Goal: Task Accomplishment & Management: Use online tool/utility

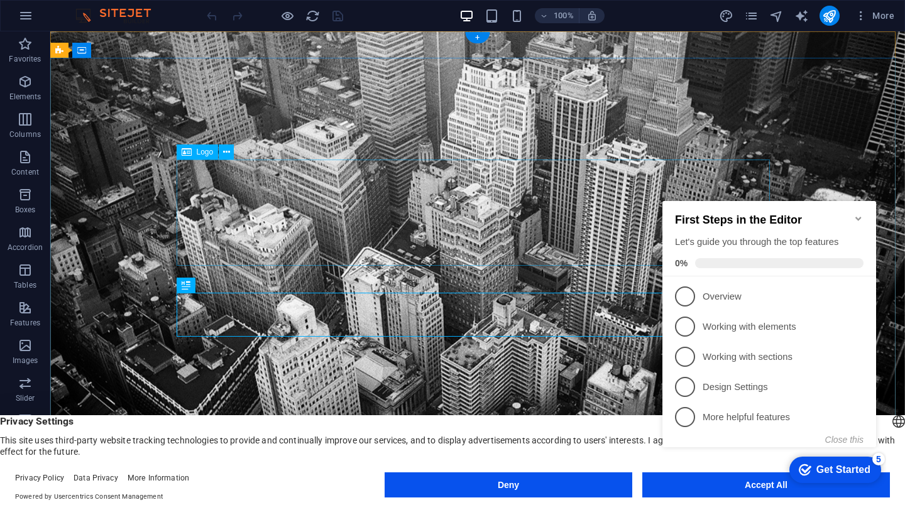
scroll to position [243, 0]
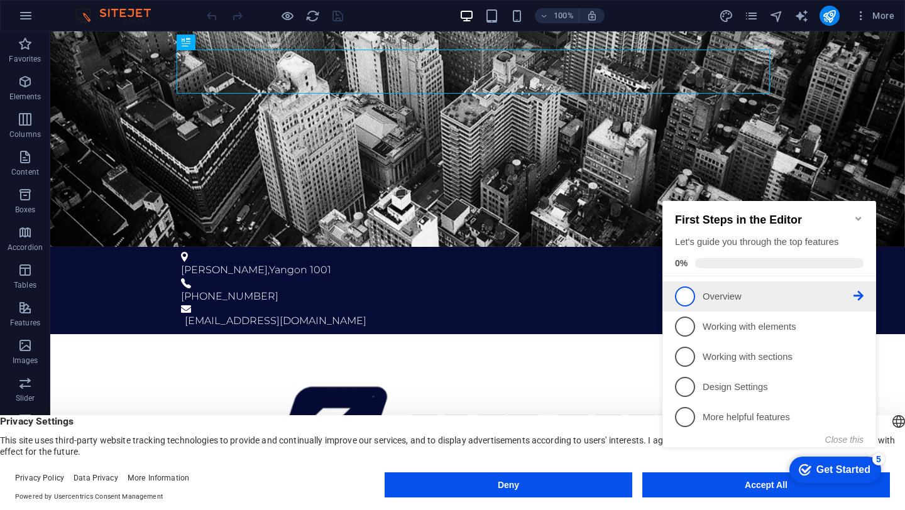
click at [681, 293] on span "1" at bounding box center [685, 297] width 20 height 20
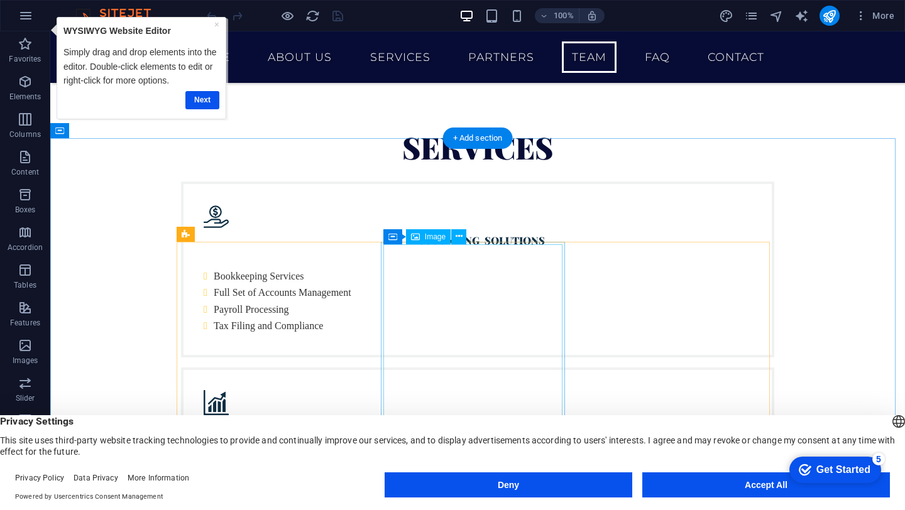
scroll to position [2463, 0]
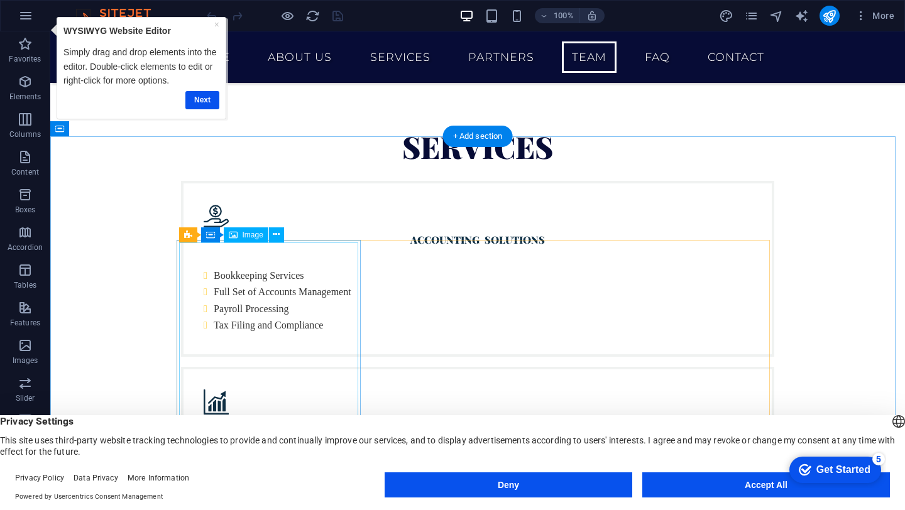
click at [278, 233] on icon at bounding box center [276, 234] width 7 height 13
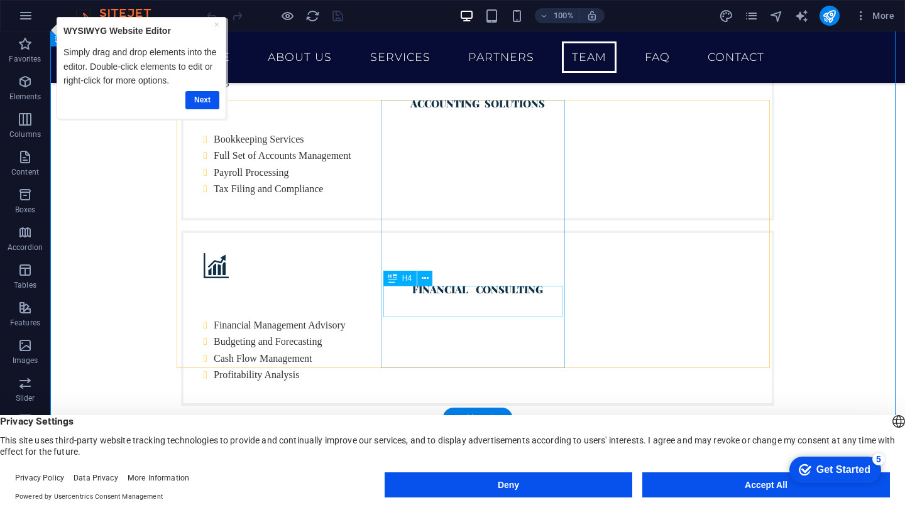
scroll to position [2591, 0]
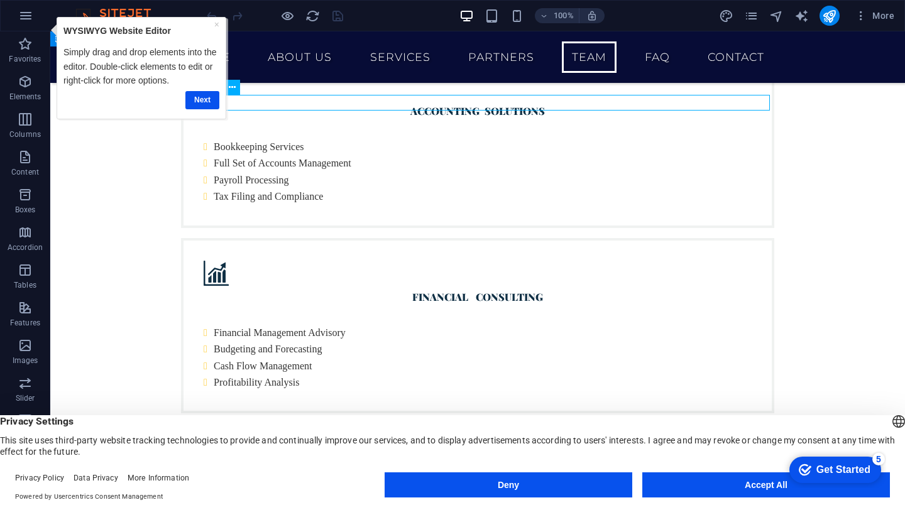
click at [190, 98] on link "Next" at bounding box center [202, 100] width 34 height 18
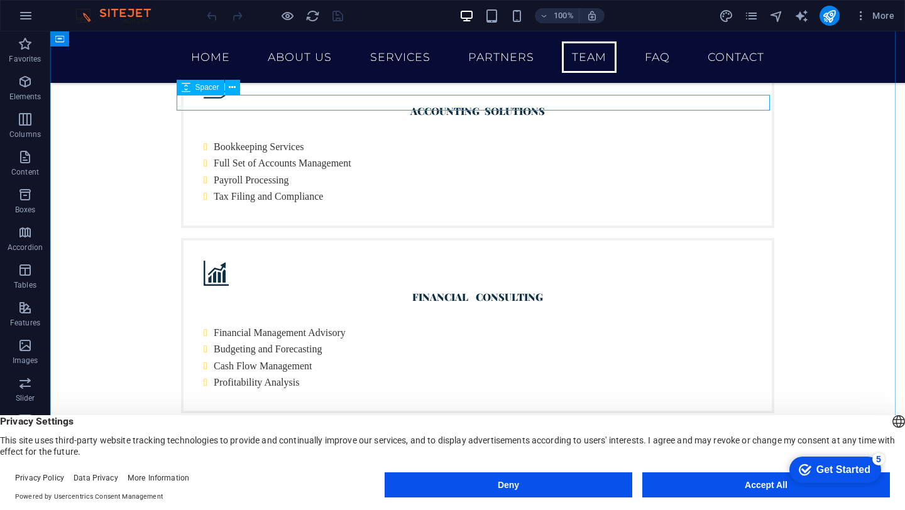
scroll to position [0, 0]
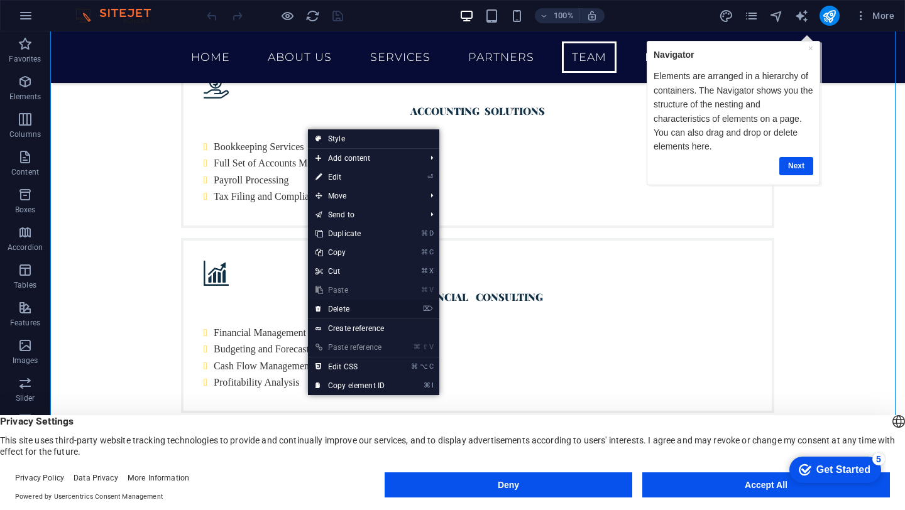
click at [329, 305] on link "⌦ Delete" at bounding box center [350, 309] width 84 height 19
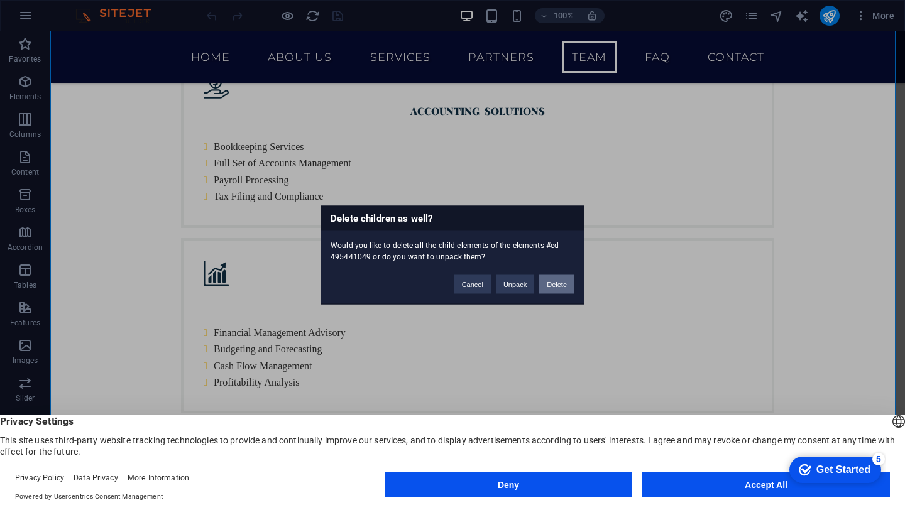
click at [554, 286] on button "Delete" at bounding box center [556, 284] width 35 height 19
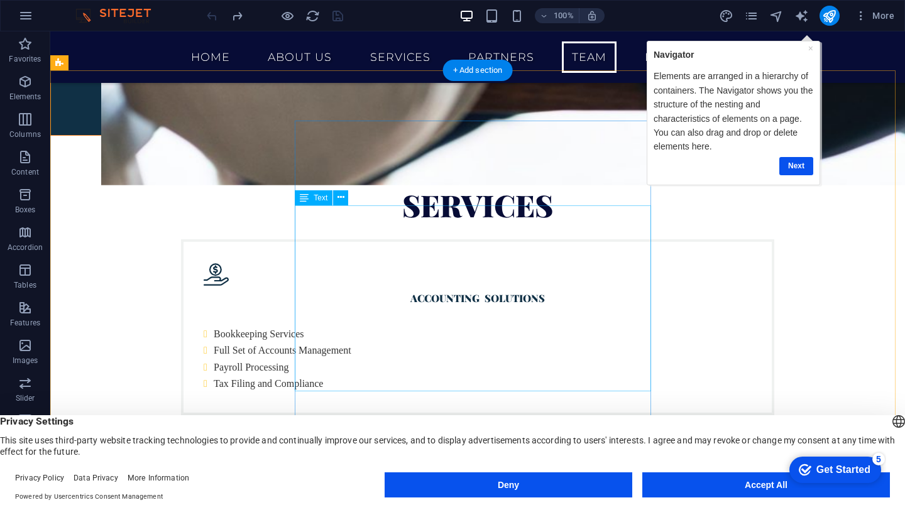
scroll to position [2549, 0]
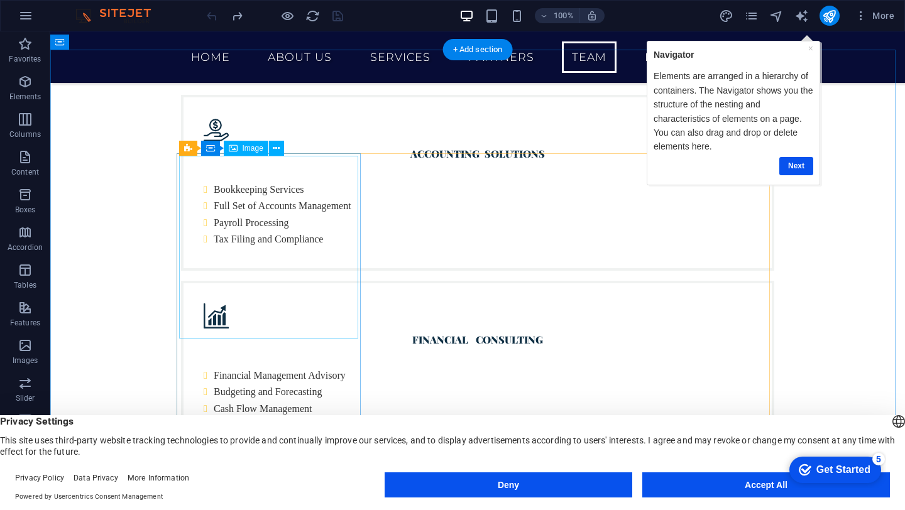
click at [257, 145] on button at bounding box center [263, 145] width 15 height 15
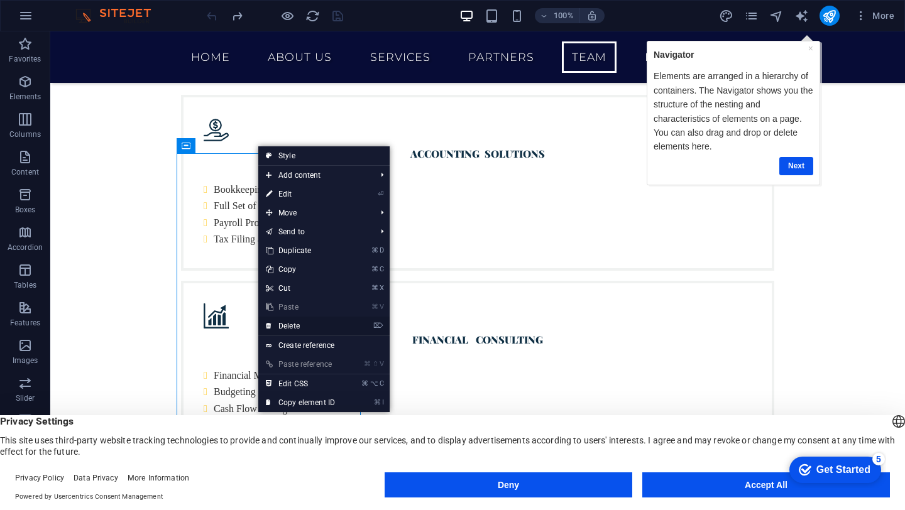
click at [292, 325] on link "⌦ Delete" at bounding box center [300, 326] width 84 height 19
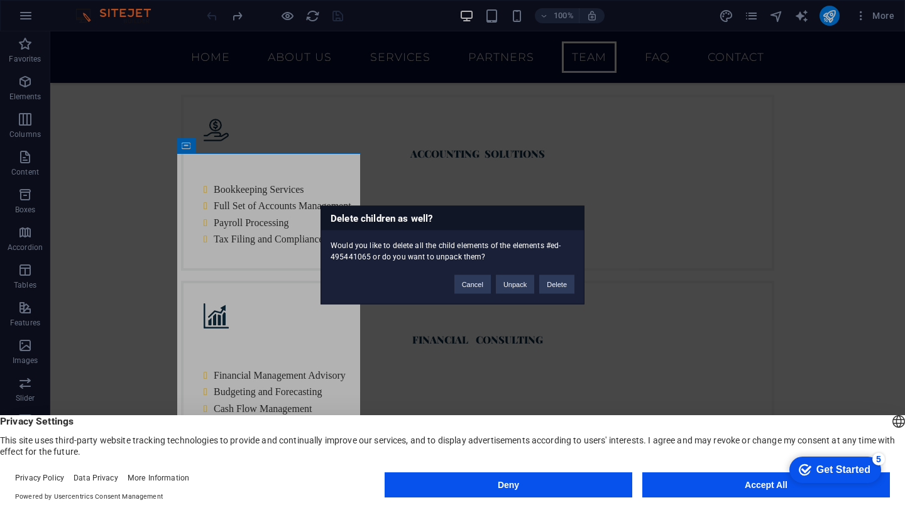
click at [581, 285] on div "Cancel Unpack Delete" at bounding box center [514, 279] width 139 height 32
click at [569, 286] on button "Delete" at bounding box center [556, 284] width 35 height 19
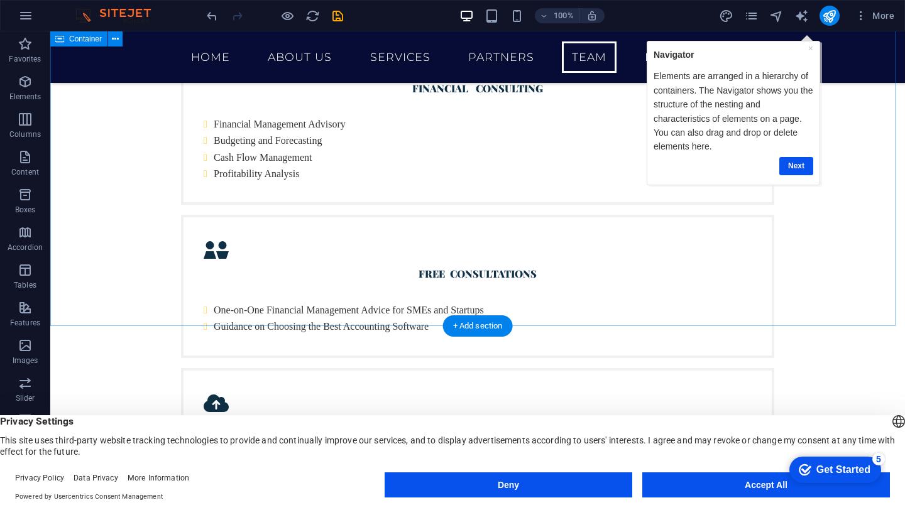
scroll to position [2566, 0]
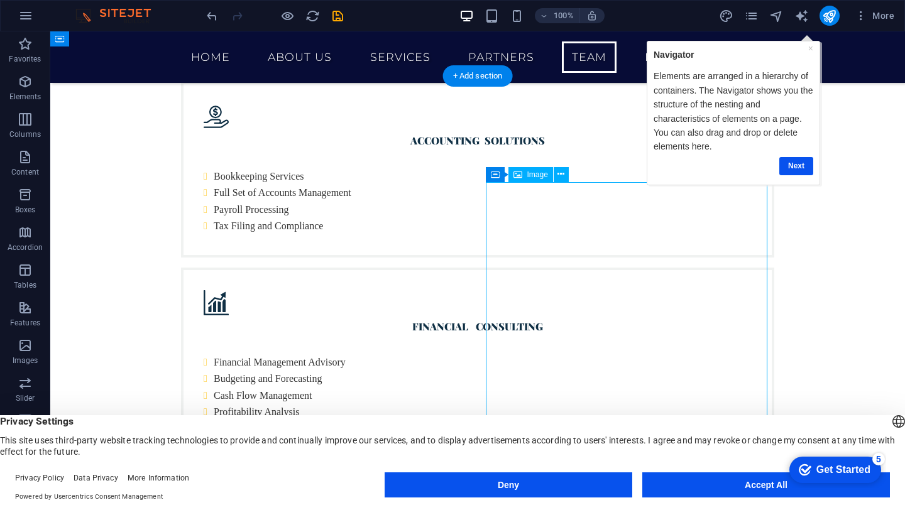
scroll to position [2519, 0]
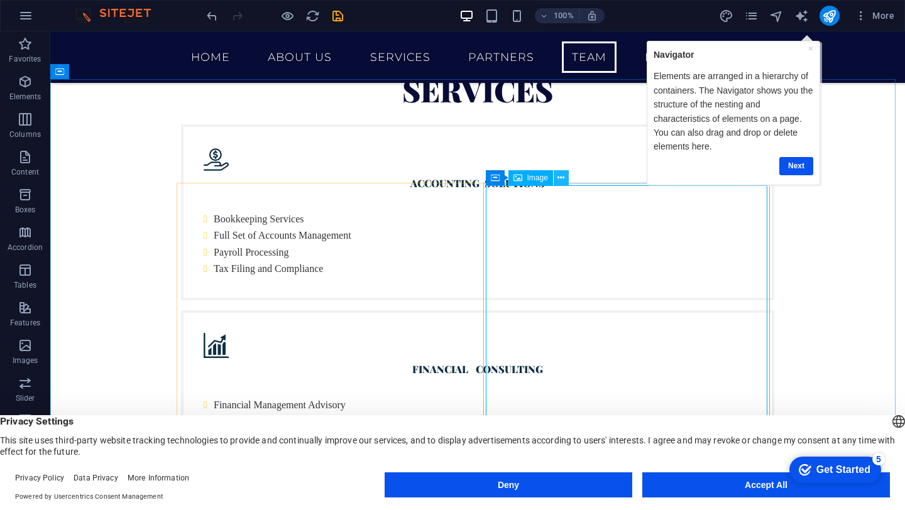
click at [567, 179] on button at bounding box center [561, 177] width 15 height 15
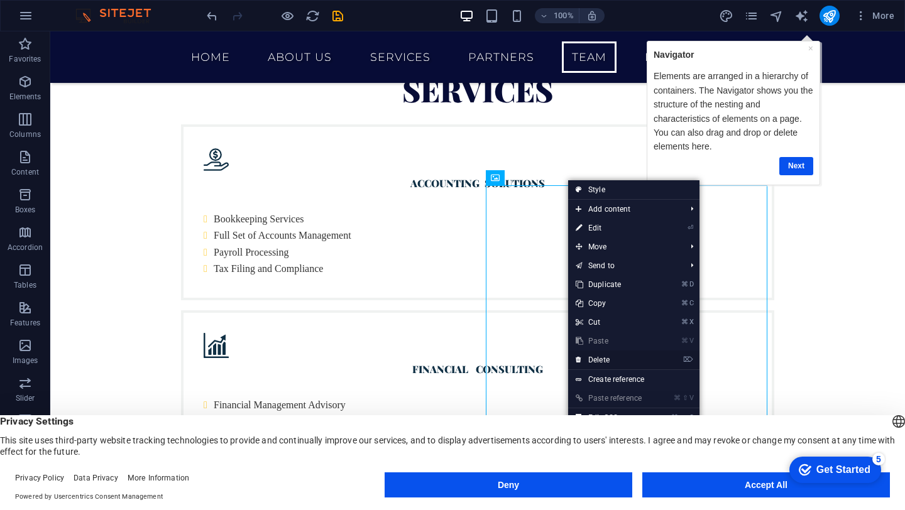
click at [586, 358] on link "⌦ Delete" at bounding box center [610, 360] width 84 height 19
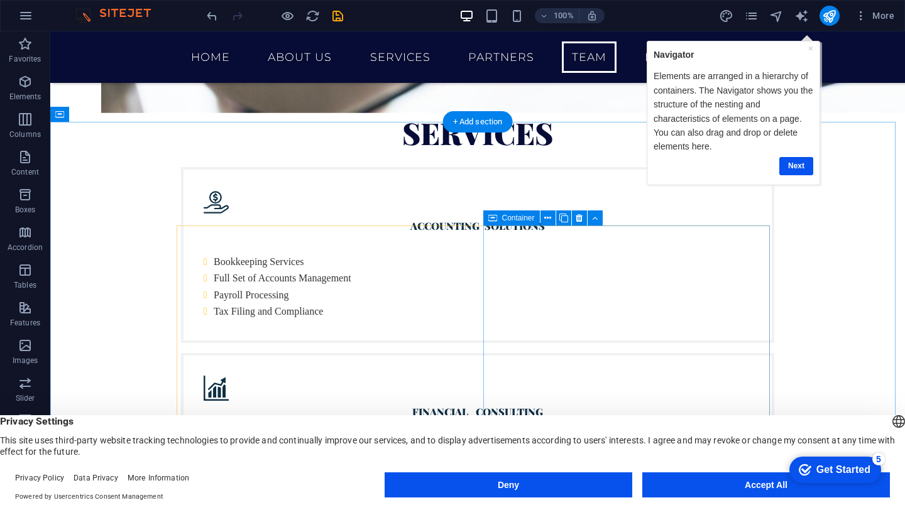
scroll to position [2477, 0]
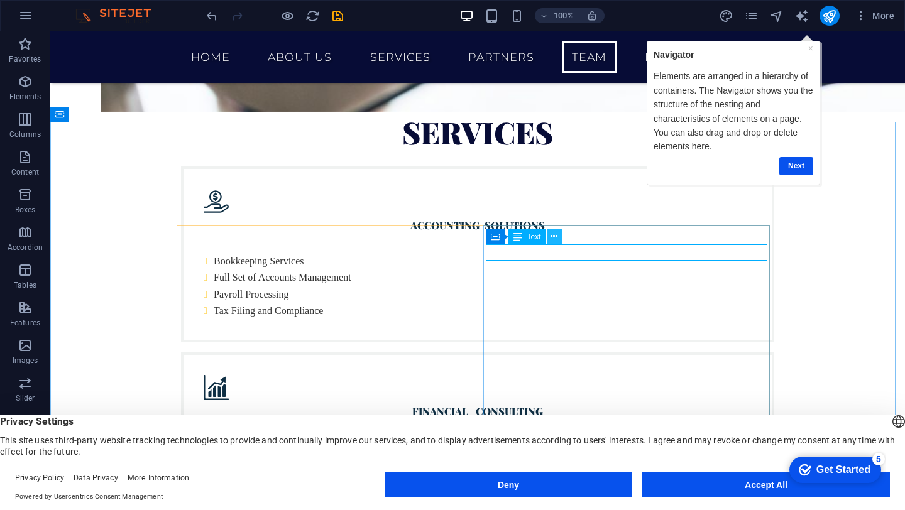
click at [550, 240] on icon at bounding box center [553, 236] width 7 height 13
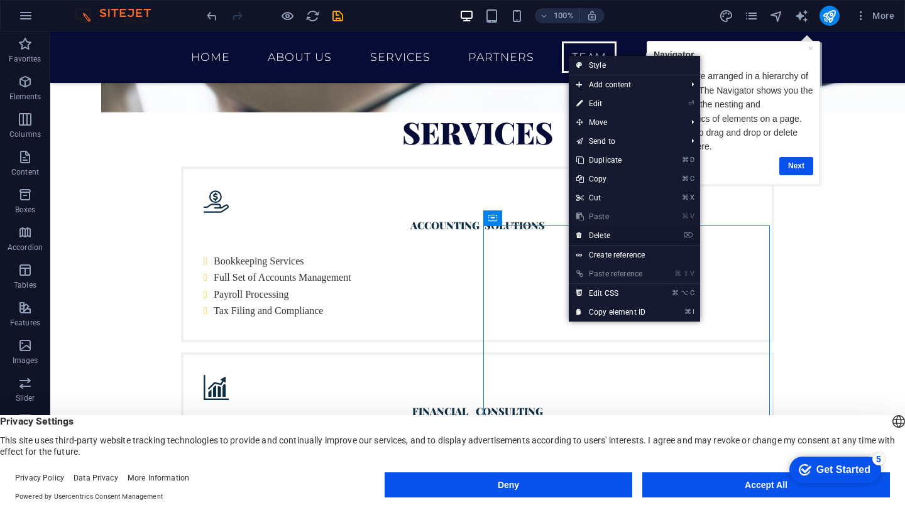
click at [613, 235] on link "⌦ Delete" at bounding box center [611, 235] width 84 height 19
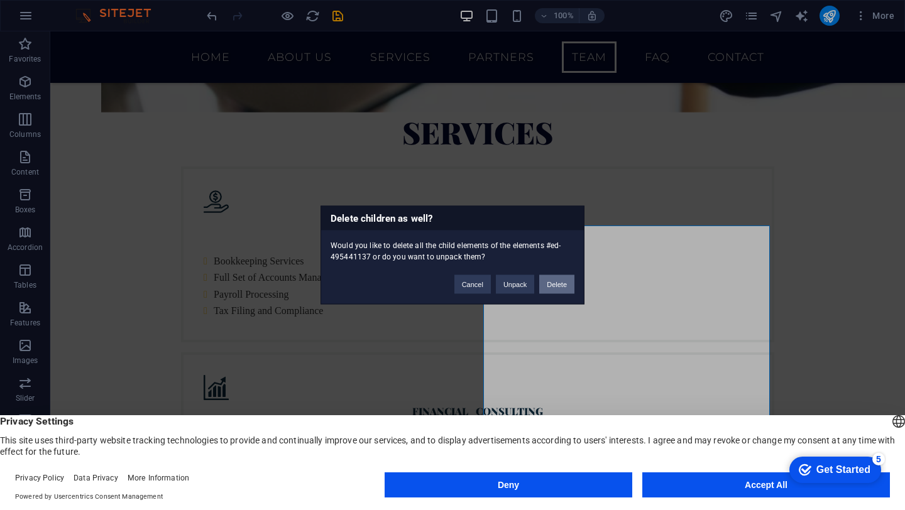
click at [552, 283] on button "Delete" at bounding box center [556, 284] width 35 height 19
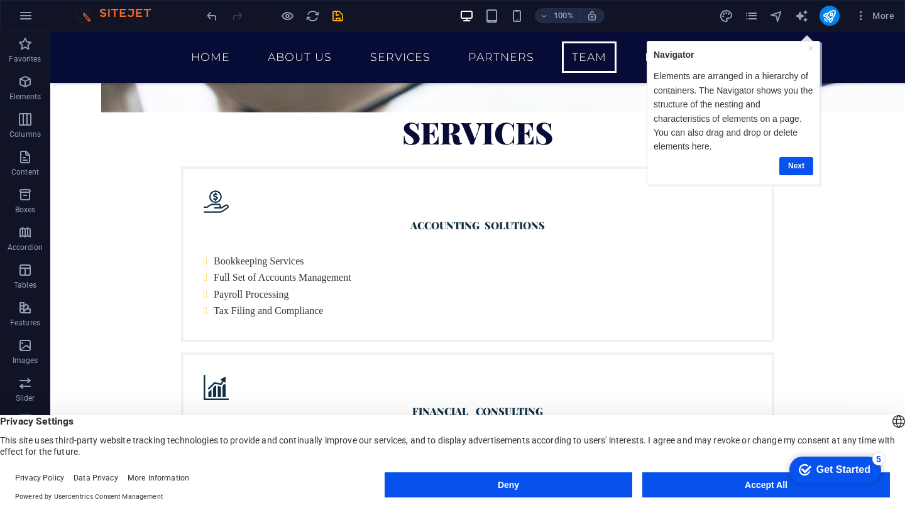
click at [681, 179] on div "× Navigator Elements are arranged in a hierarchy of containers. The Navigator s…" at bounding box center [733, 112] width 166 height 137
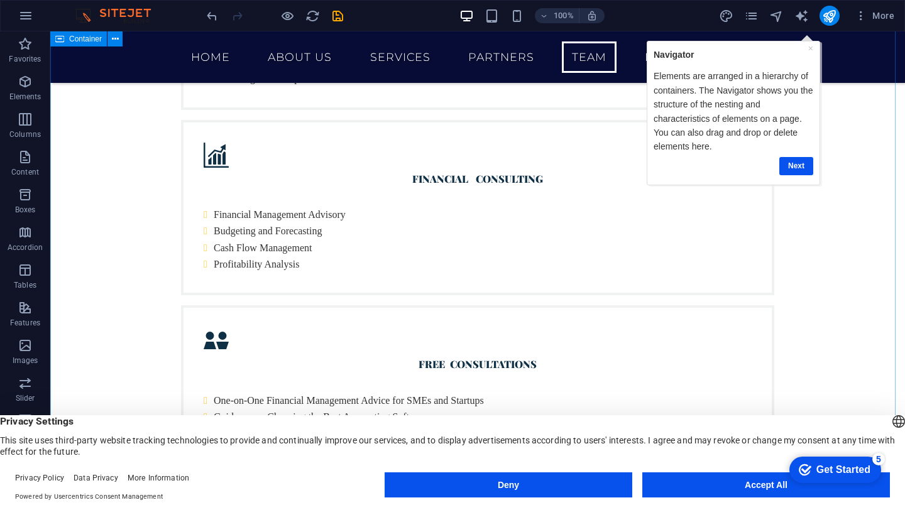
scroll to position [2674, 0]
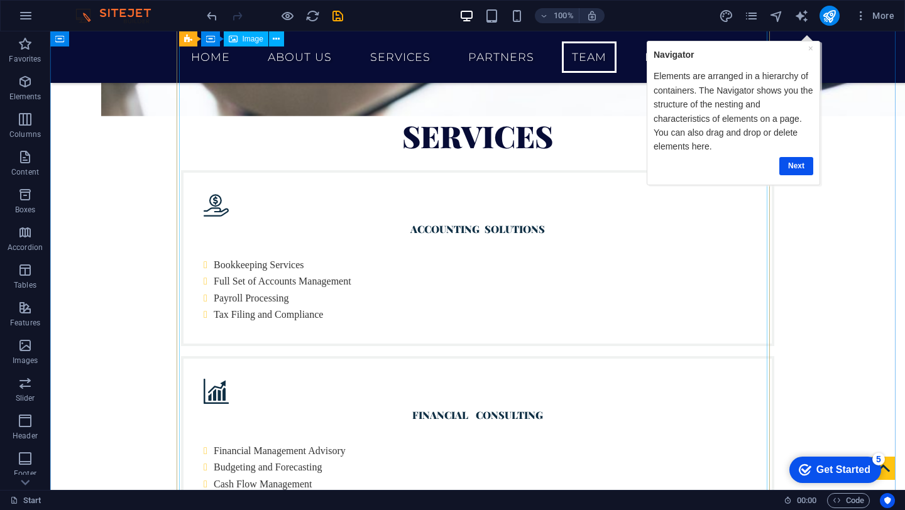
scroll to position [2402, 0]
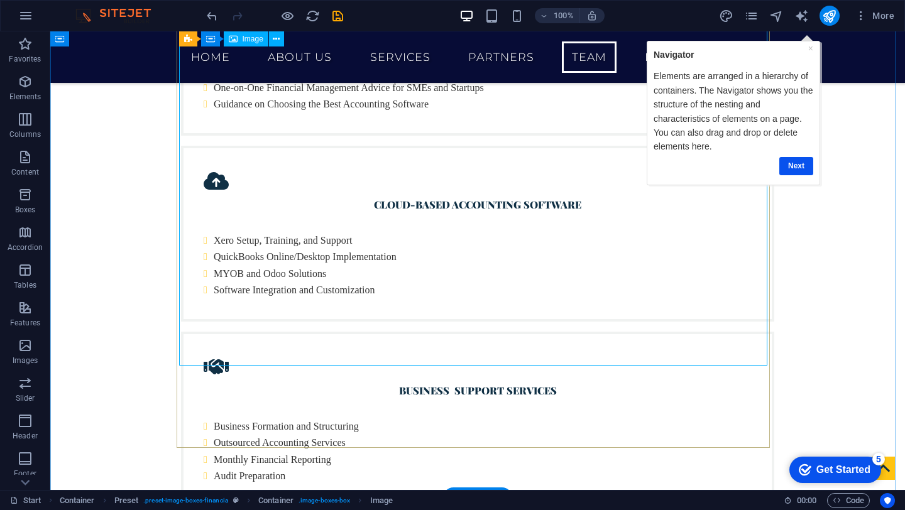
scroll to position [2943, 0]
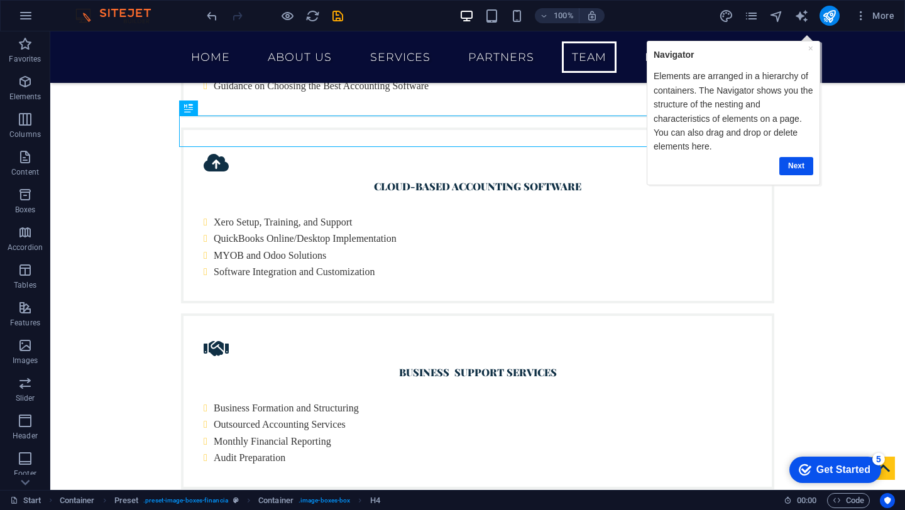
scroll to position [3193, 0]
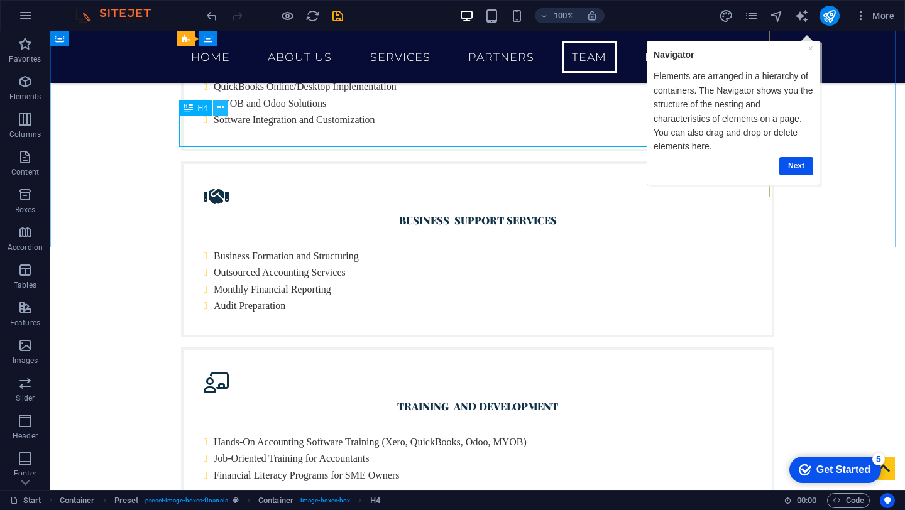
click at [222, 109] on icon at bounding box center [220, 107] width 7 height 13
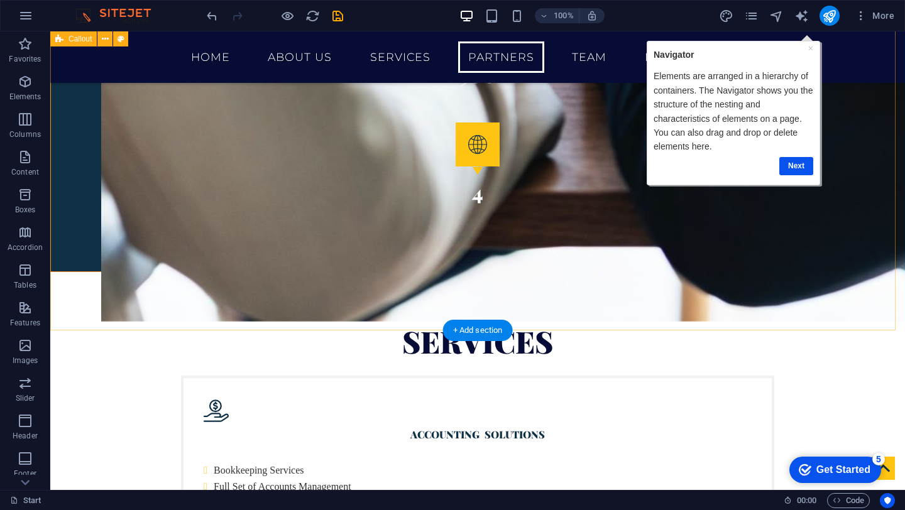
scroll to position [2536, 0]
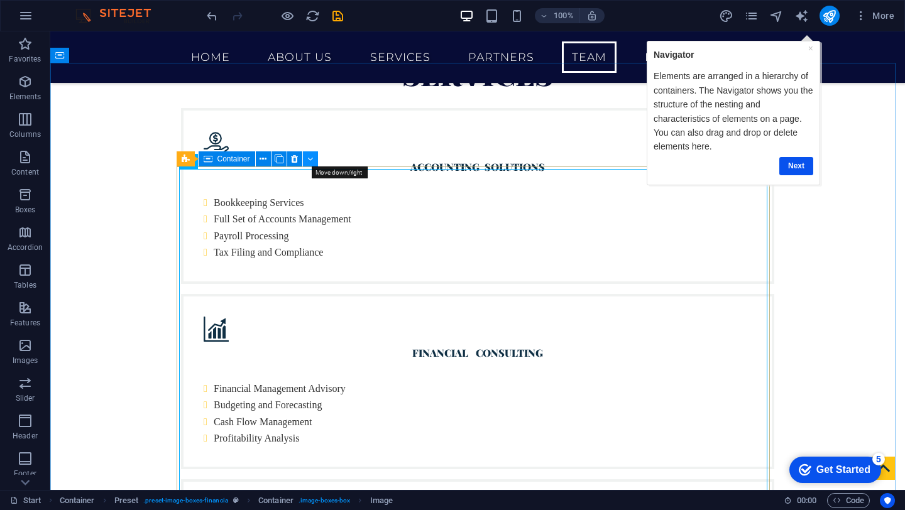
click at [307, 159] on button at bounding box center [310, 158] width 15 height 15
click at [265, 160] on icon at bounding box center [263, 159] width 7 height 13
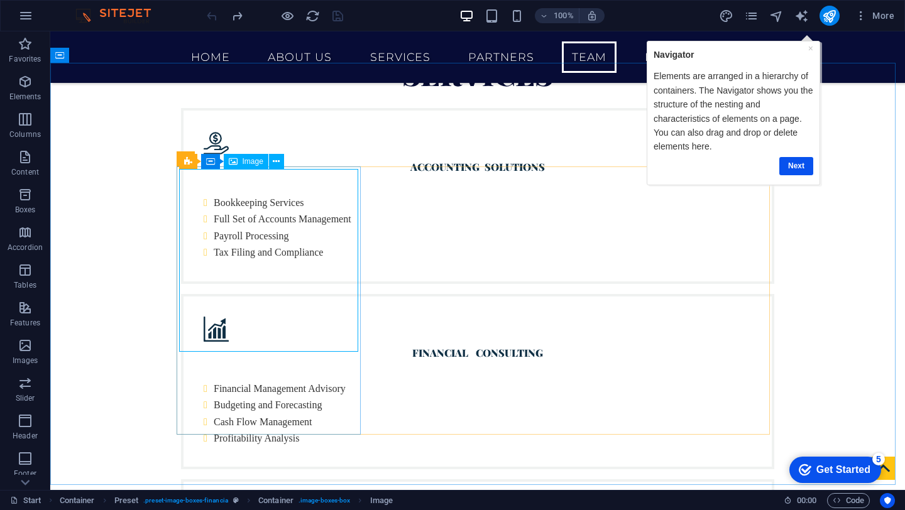
click at [250, 161] on span "Image" at bounding box center [253, 162] width 21 height 8
click at [230, 159] on icon at bounding box center [233, 161] width 9 height 15
click at [231, 163] on icon at bounding box center [233, 161] width 9 height 15
click at [275, 161] on icon at bounding box center [276, 161] width 7 height 13
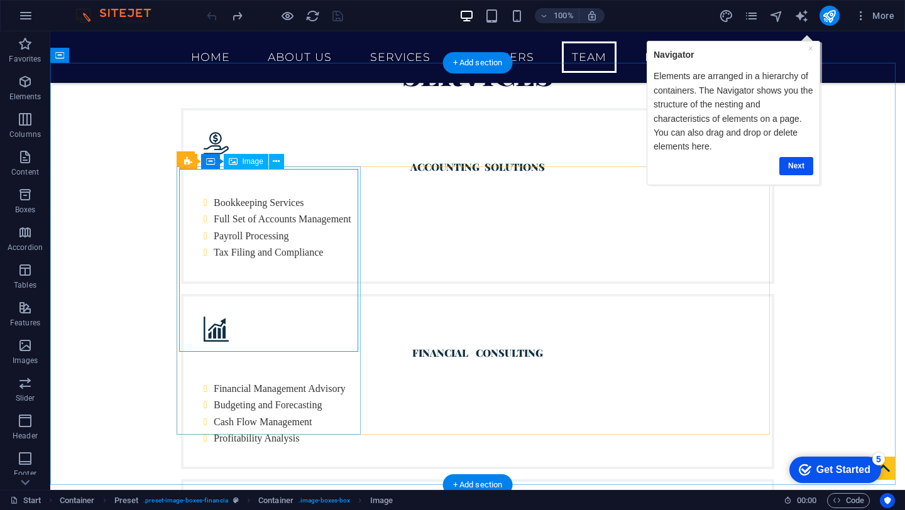
click at [278, 164] on icon at bounding box center [276, 161] width 7 height 13
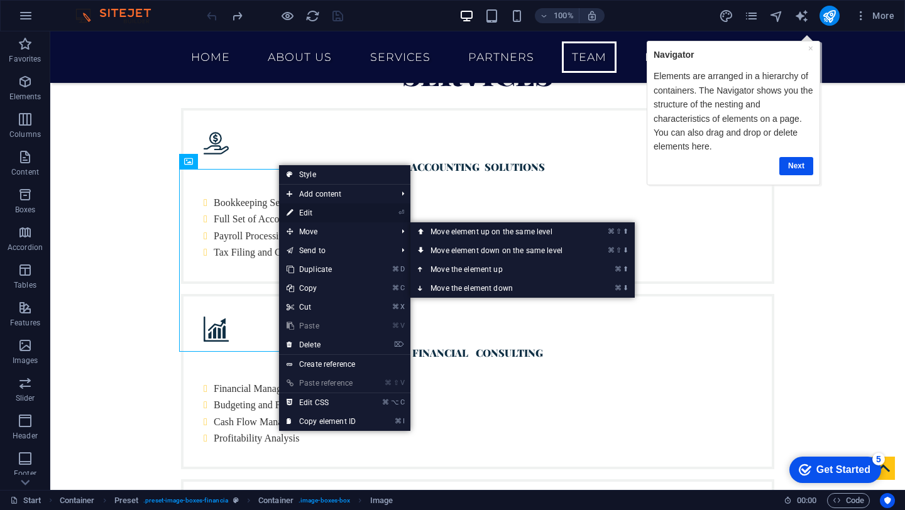
click at [303, 216] on link "⏎ Edit" at bounding box center [321, 213] width 84 height 19
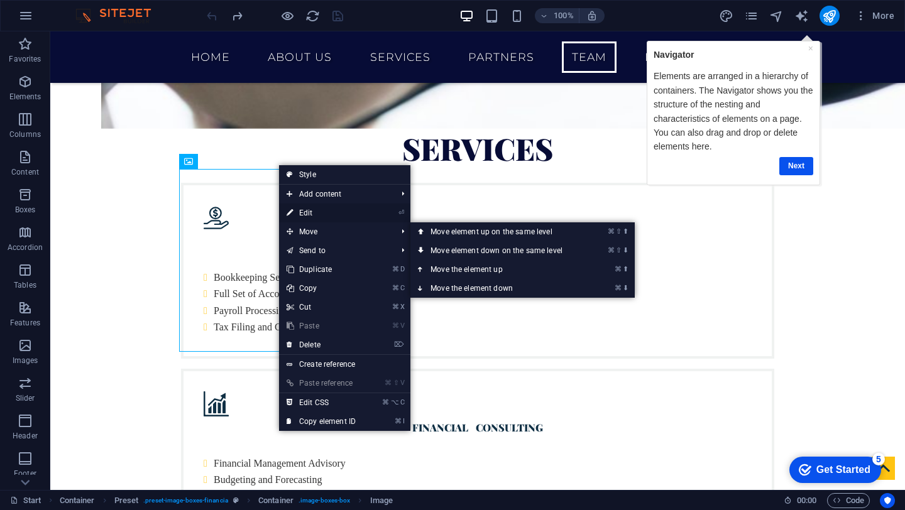
select select "%"
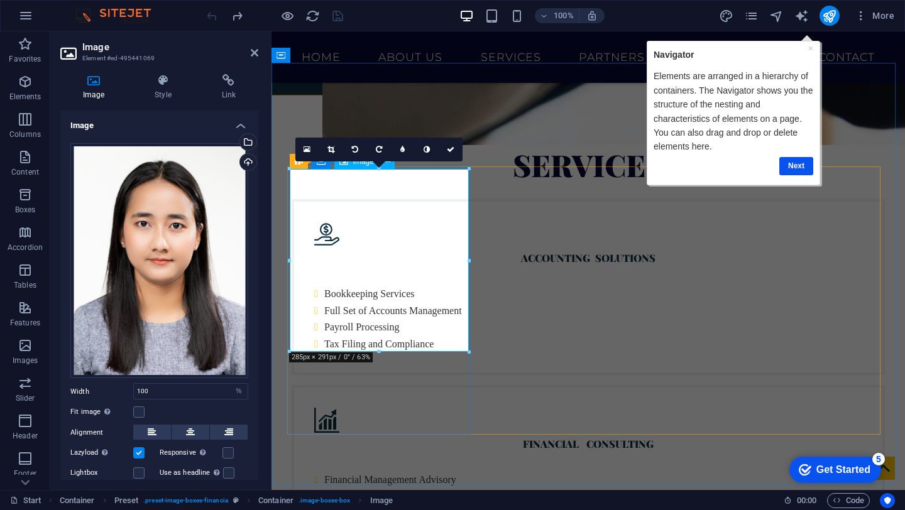
scroll to position [2685, 0]
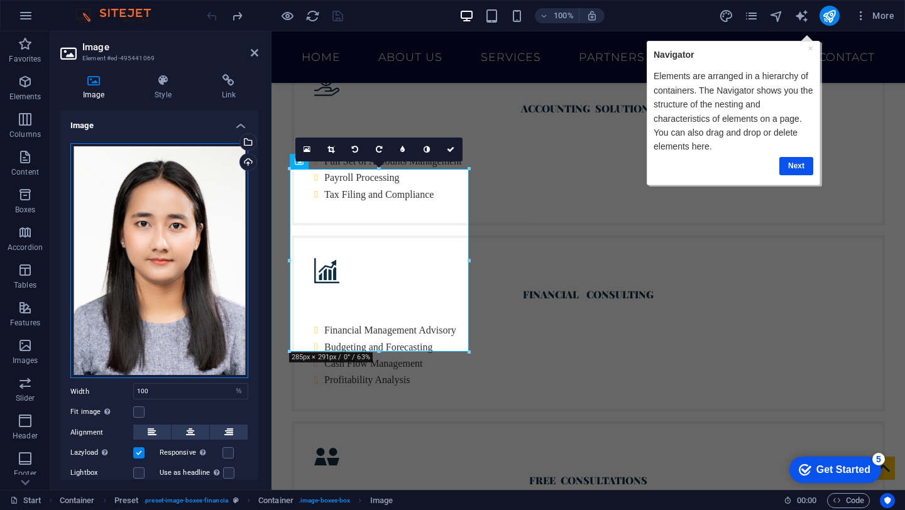
click at [222, 157] on div "Drag files here, click to choose files or select files from Files or our free s…" at bounding box center [159, 260] width 178 height 235
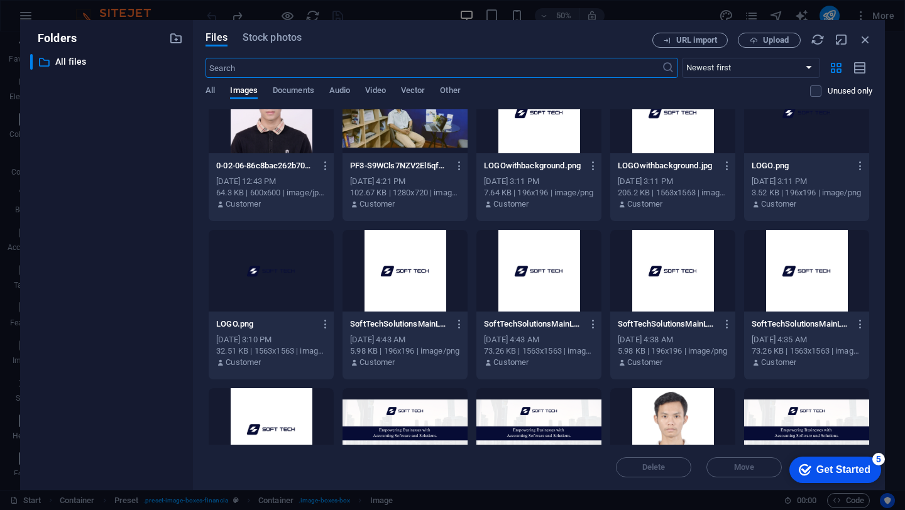
scroll to position [0, 0]
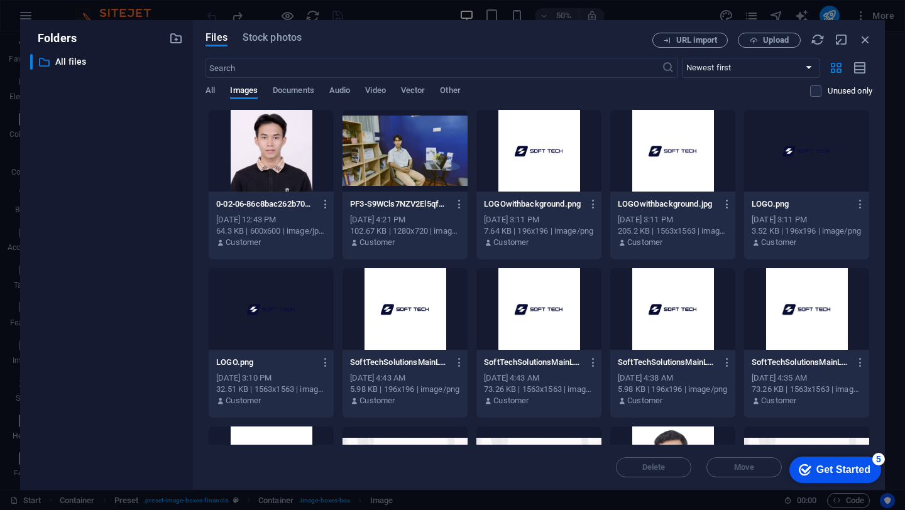
click at [433, 19] on div "Folders ​ All files All files Files Stock photos URL import Upload ​ Newest fir…" at bounding box center [452, 255] width 905 height 510
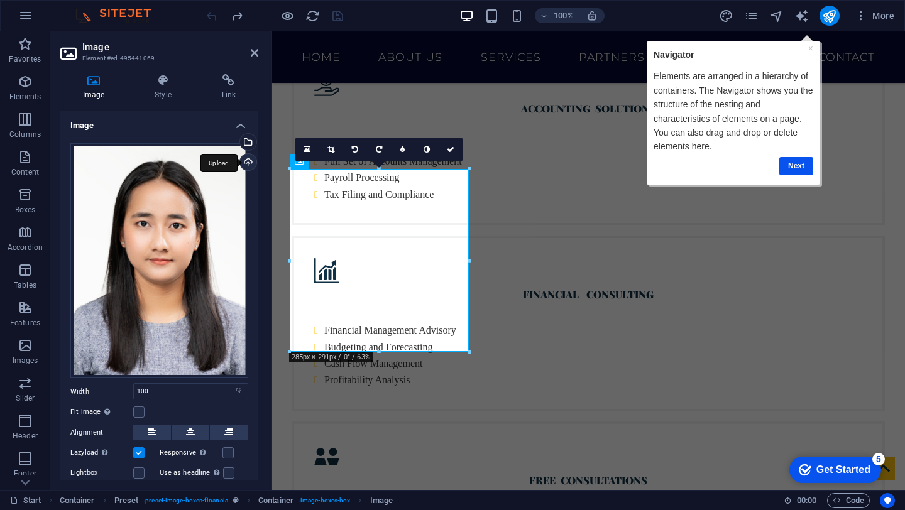
click at [246, 159] on div "Upload" at bounding box center [247, 163] width 19 height 19
click at [95, 315] on div "Drag files here, click to choose files or select files from Files or our free s…" at bounding box center [159, 260] width 178 height 235
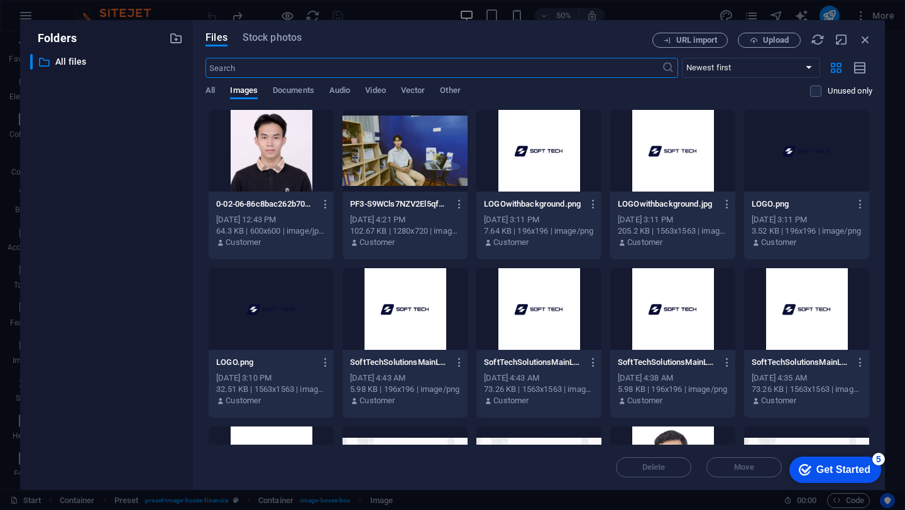
scroll to position [3127, 0]
click at [864, 36] on icon "button" at bounding box center [865, 40] width 14 height 14
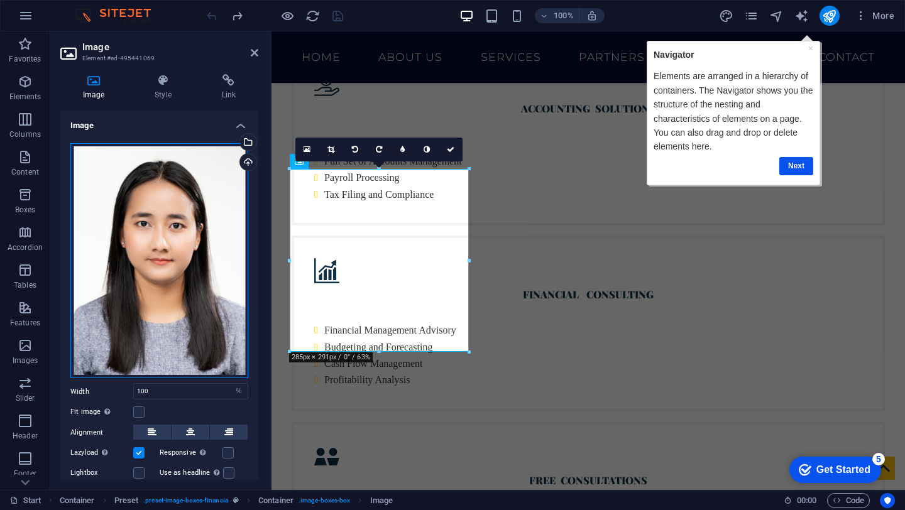
scroll to position [0, 0]
drag, startPoint x: 457, startPoint y: 288, endPoint x: 376, endPoint y: 234, distance: 97.4
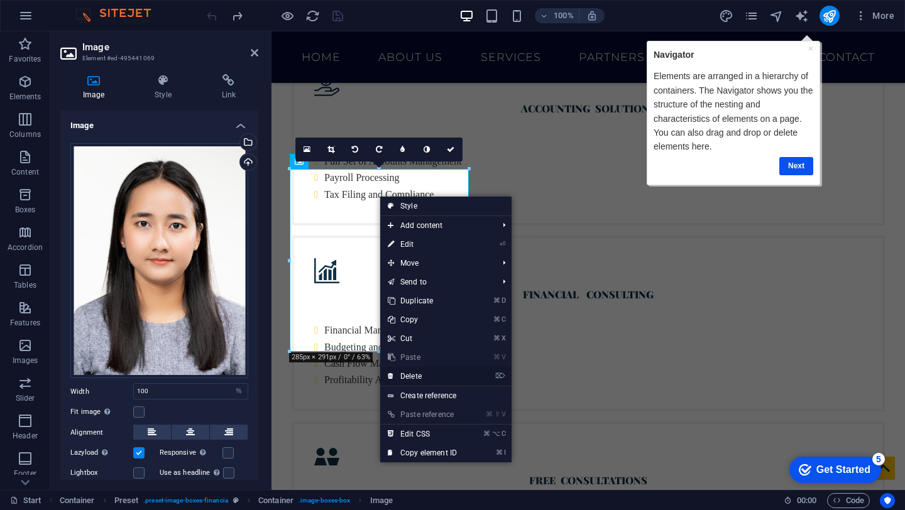
click at [419, 373] on link "⌦ Delete" at bounding box center [422, 376] width 84 height 19
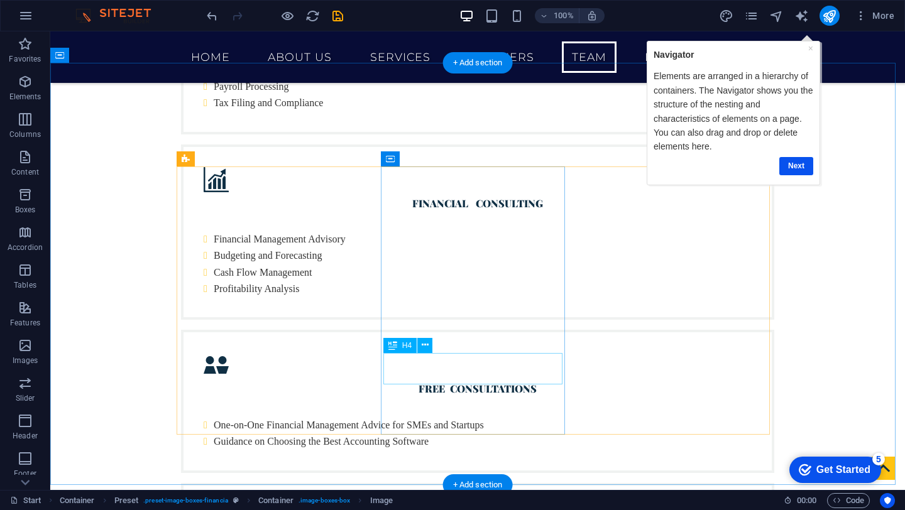
scroll to position [2536, 0]
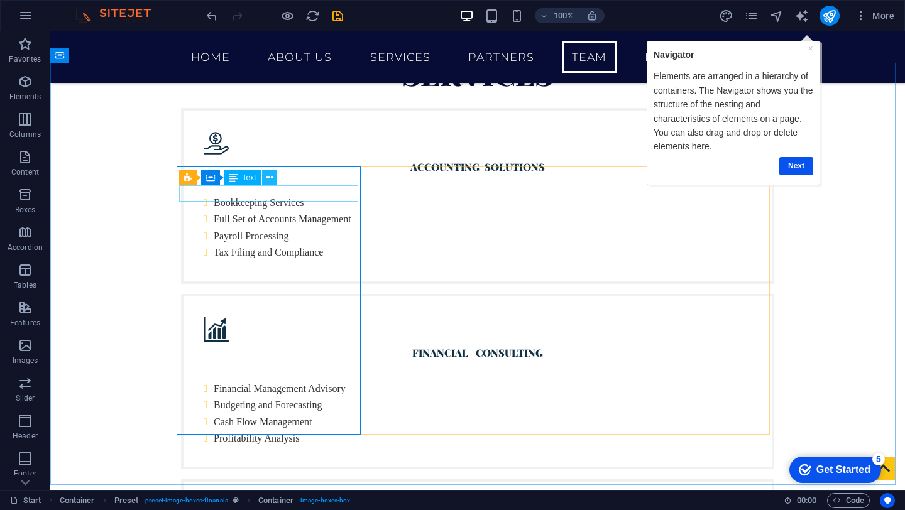
click at [265, 180] on button at bounding box center [269, 177] width 15 height 15
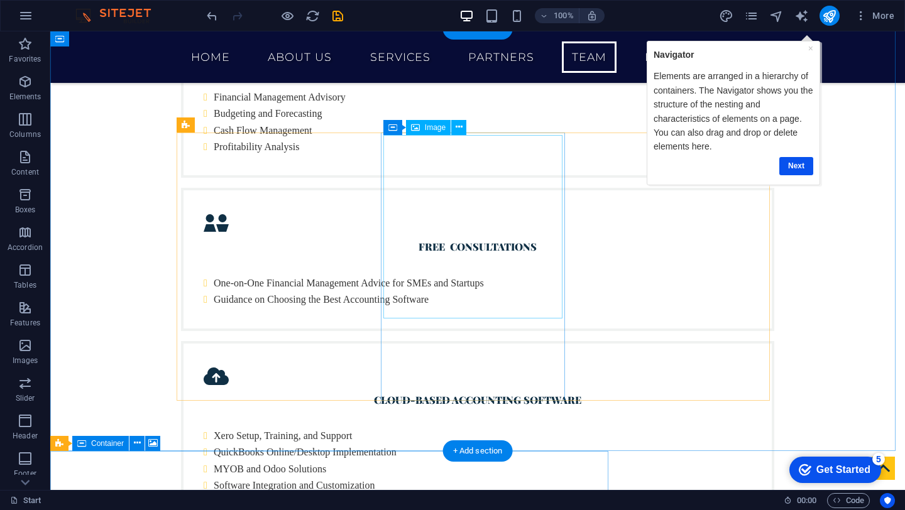
scroll to position [2554, 0]
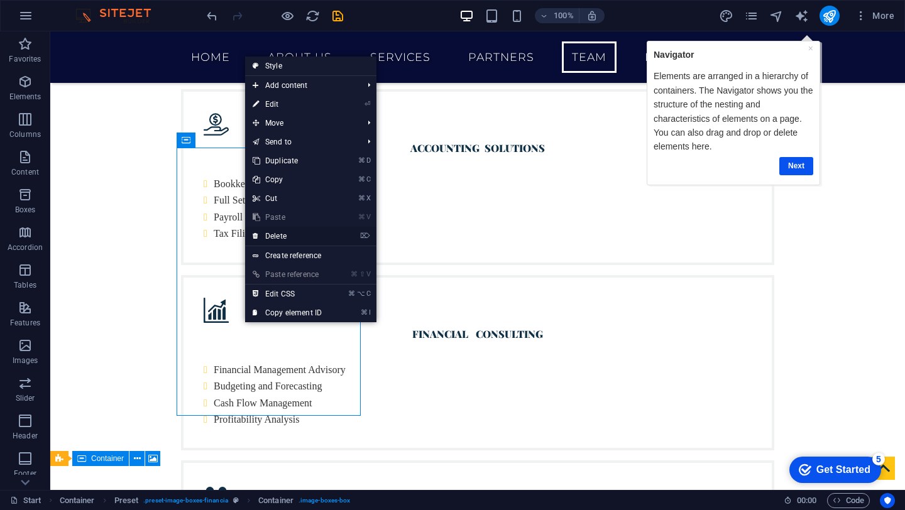
click at [297, 237] on link "⌦ Delete" at bounding box center [287, 236] width 84 height 19
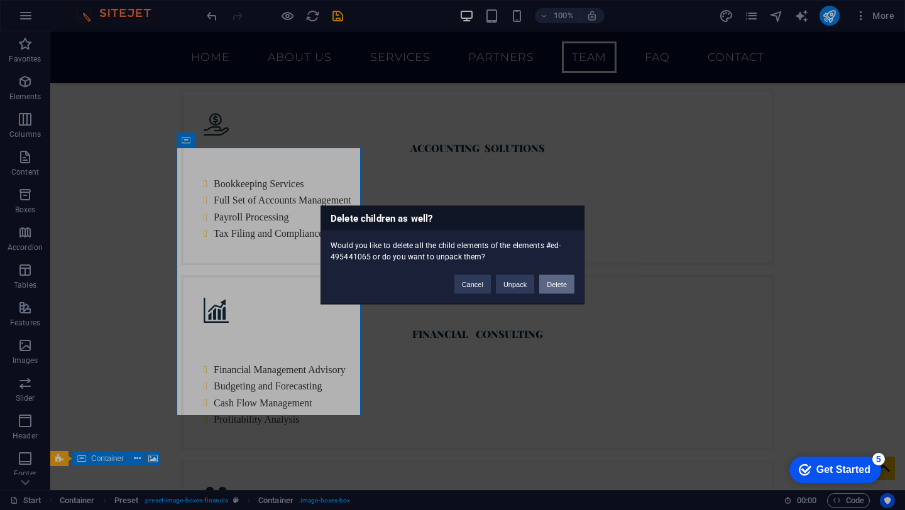
click at [560, 283] on button "Delete" at bounding box center [556, 284] width 35 height 19
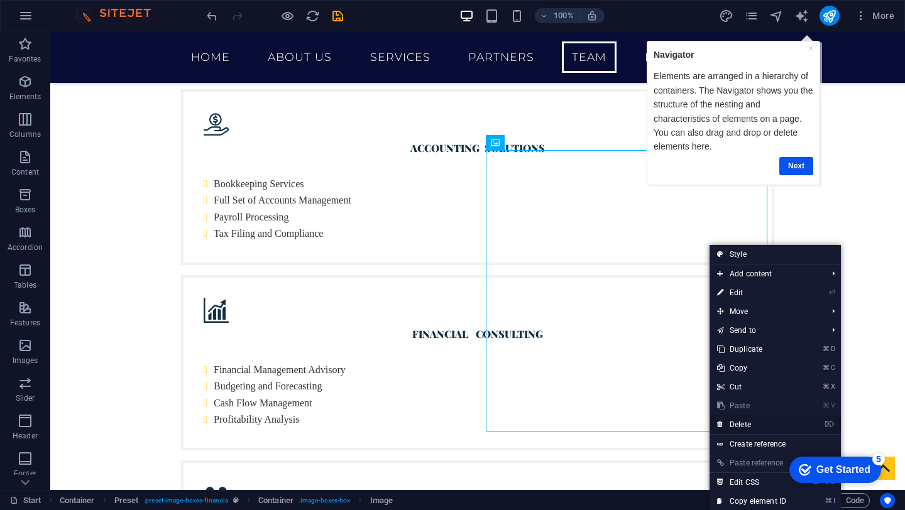
click at [750, 429] on link "⌦ Delete" at bounding box center [751, 424] width 84 height 19
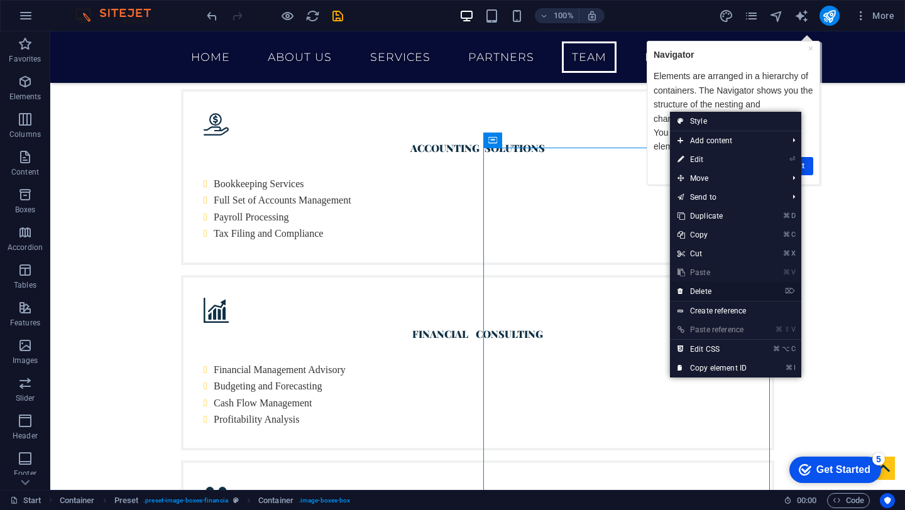
click at [693, 292] on link "⌦ Delete" at bounding box center [712, 291] width 84 height 19
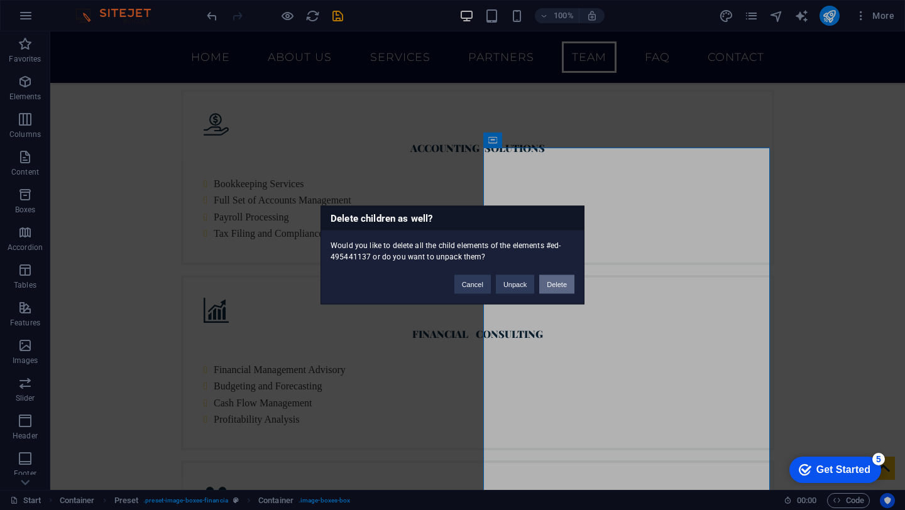
click at [568, 285] on button "Delete" at bounding box center [556, 284] width 35 height 19
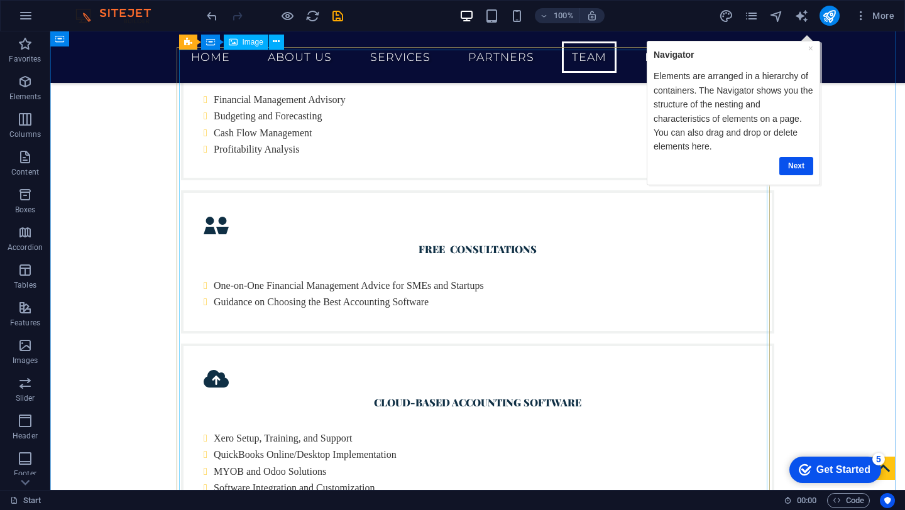
scroll to position [2916, 0]
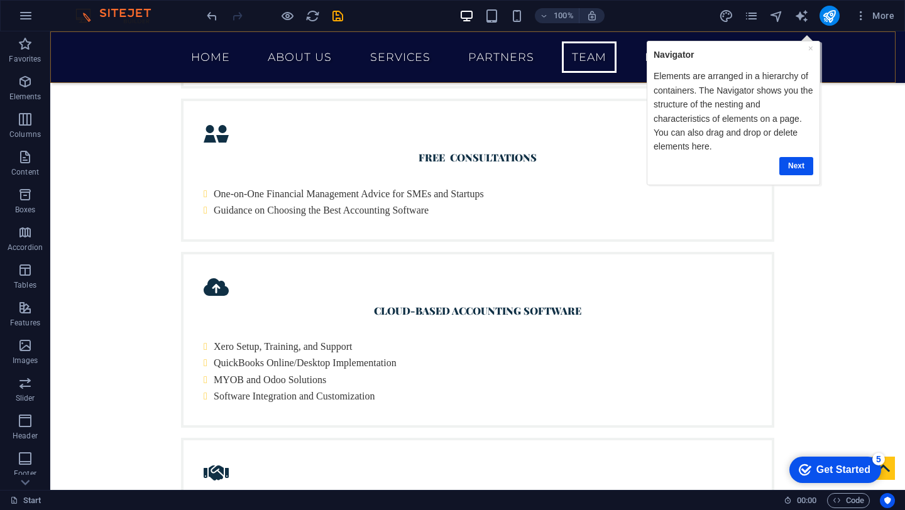
click at [855, 80] on div "Home About us Services Partners Team FAQ Contact" at bounding box center [477, 57] width 855 height 52
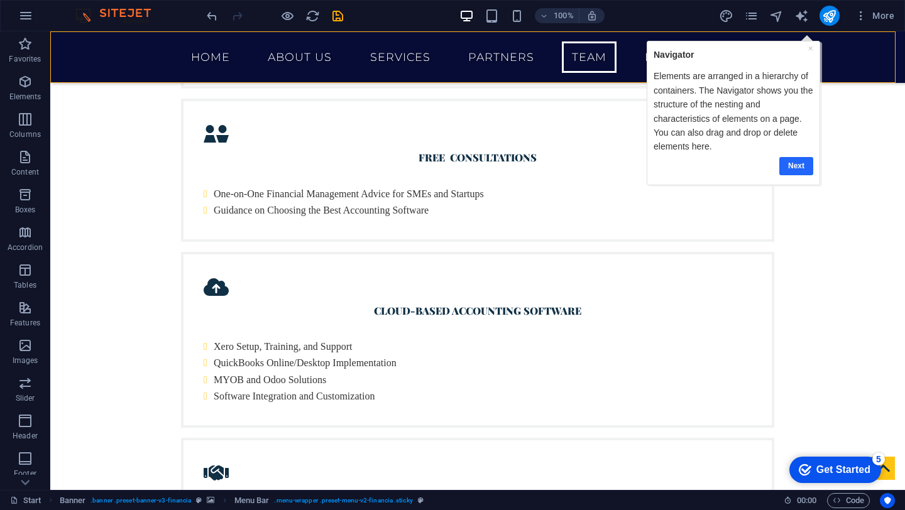
click at [806, 172] on link "Next" at bounding box center [796, 165] width 34 height 18
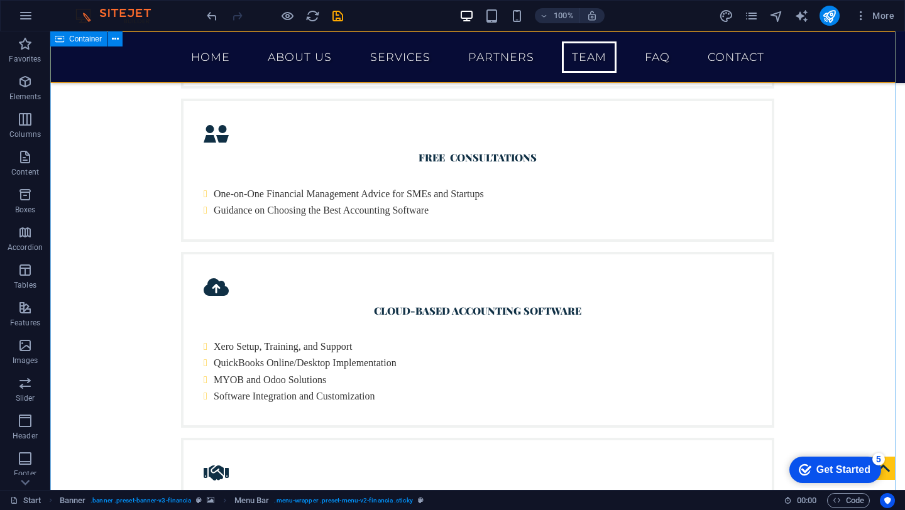
scroll to position [0, 0]
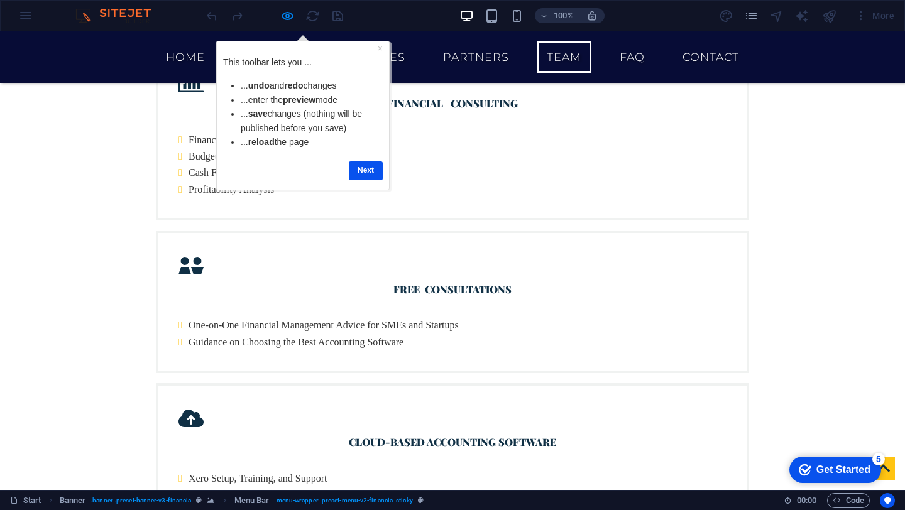
scroll to position [3008, 0]
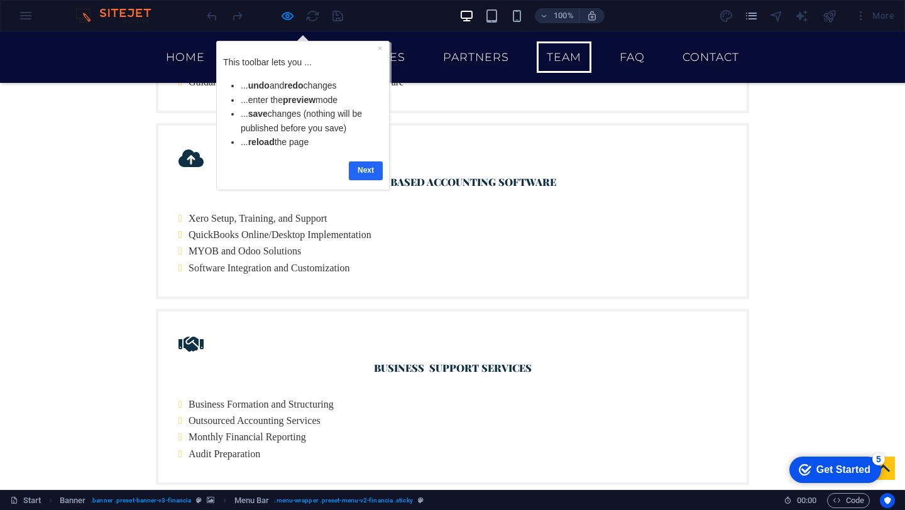
click at [369, 170] on link "Next" at bounding box center [366, 170] width 34 height 18
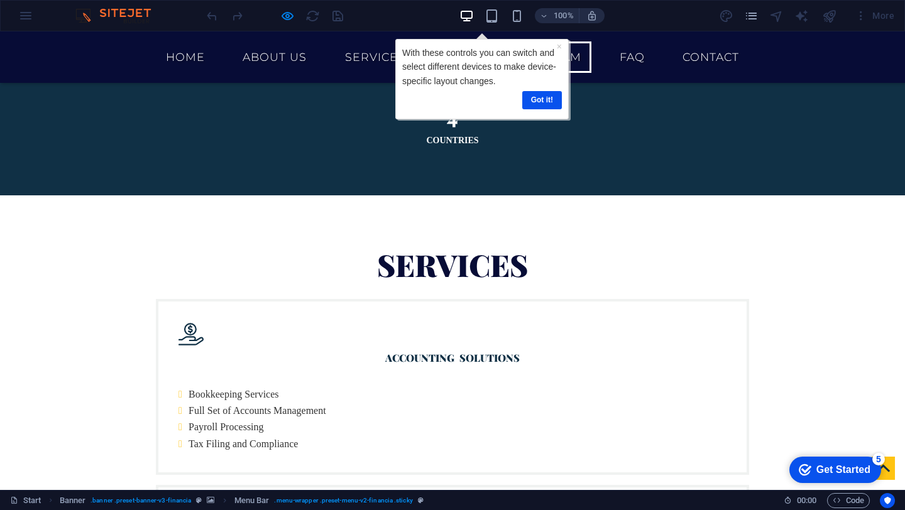
scroll to position [2433, 0]
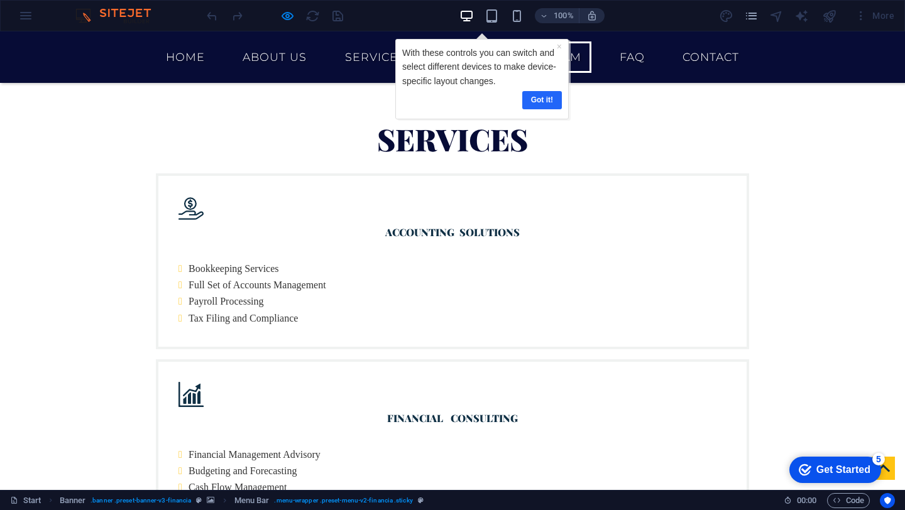
click at [538, 101] on link "Got it!" at bounding box center [542, 100] width 40 height 18
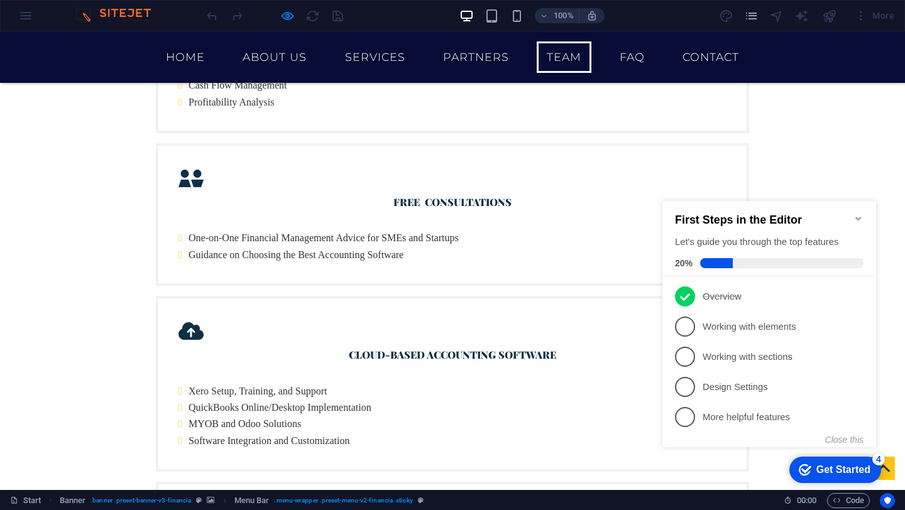
scroll to position [2587, 0]
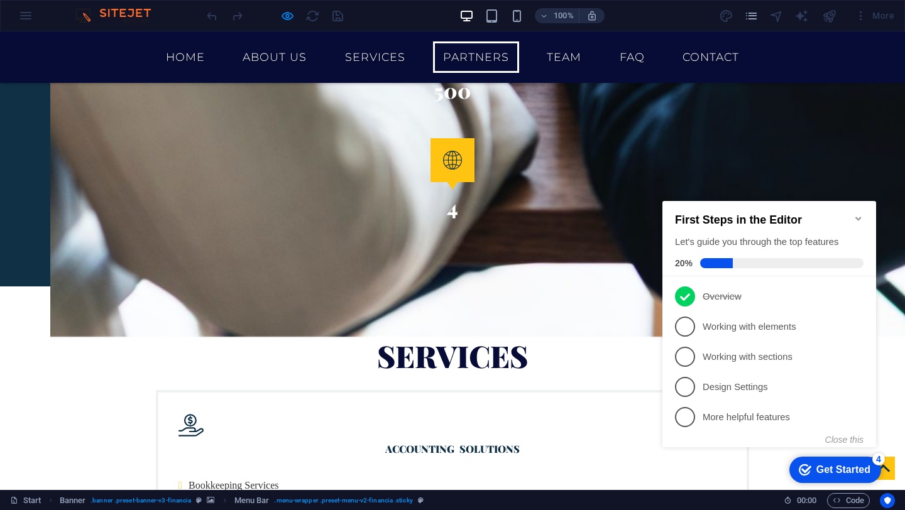
scroll to position [2216, 0]
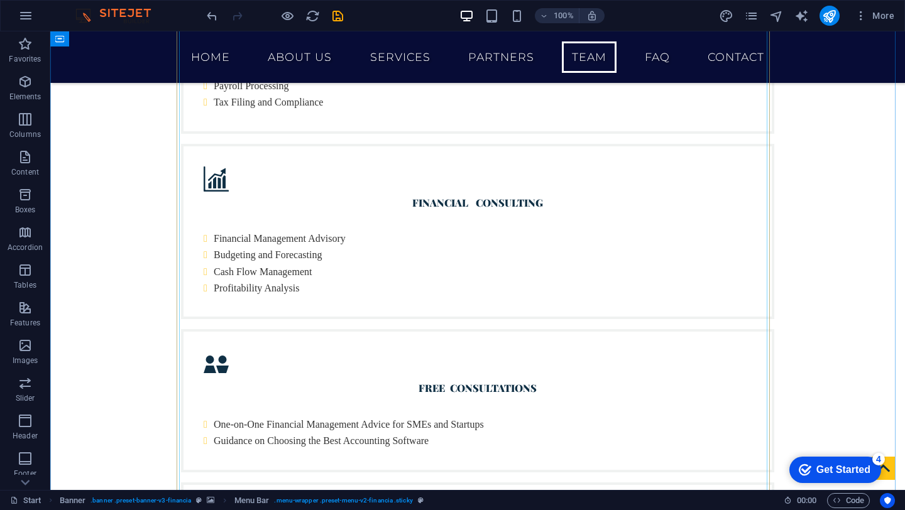
scroll to position [2713, 0]
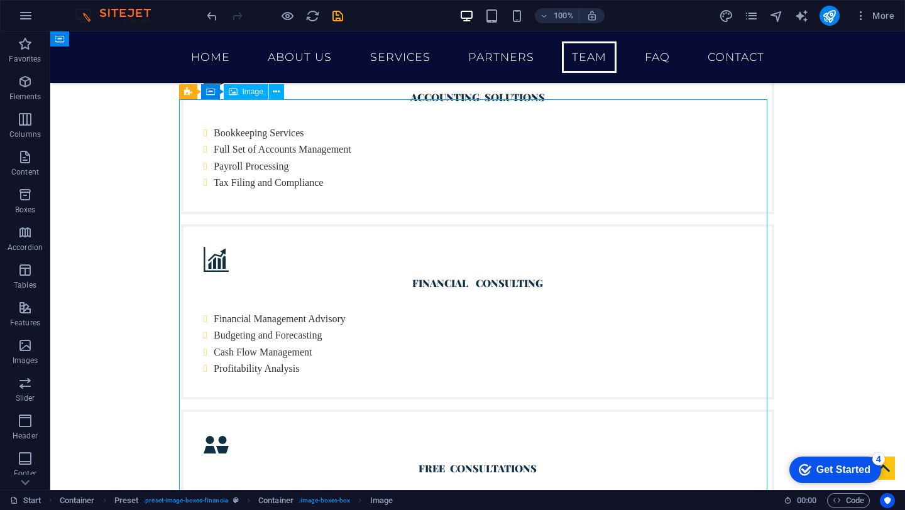
scroll to position [2499, 0]
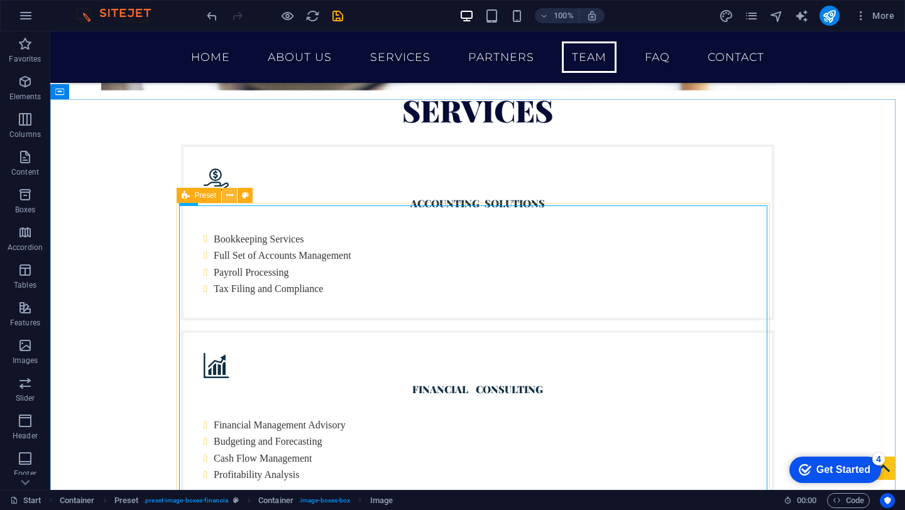
click at [224, 196] on button at bounding box center [229, 195] width 15 height 15
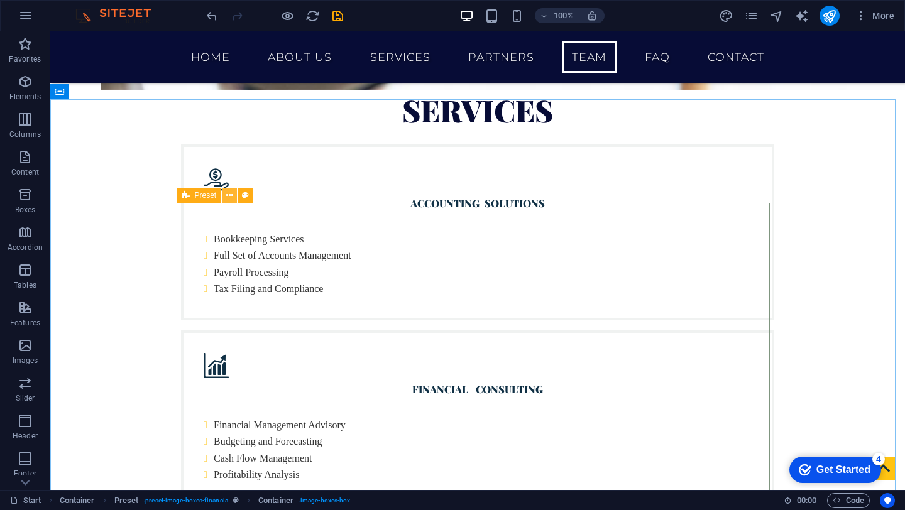
click at [224, 195] on button at bounding box center [229, 195] width 15 height 15
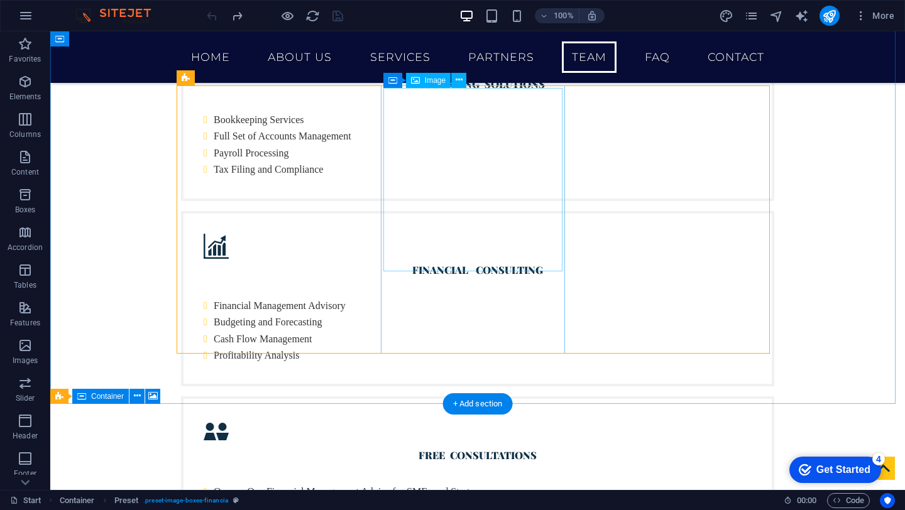
scroll to position [2619, 0]
